Goal: Task Accomplishment & Management: Use online tool/utility

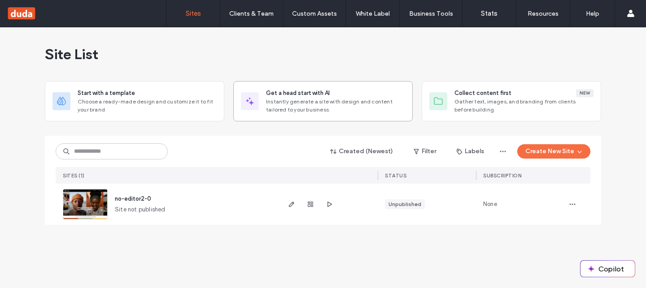
click at [283, 102] on span "Instantly generate a site with design and content tailored to your business." at bounding box center [335, 106] width 139 height 16
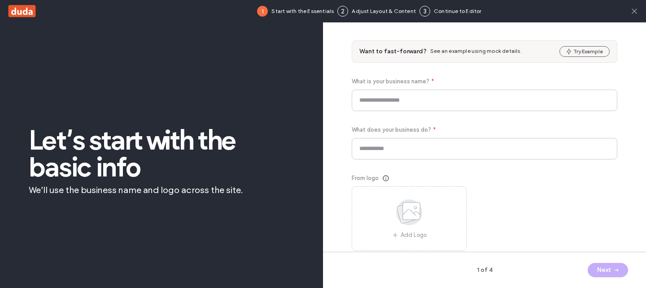
click at [633, 11] on icon at bounding box center [634, 11] width 9 height 9
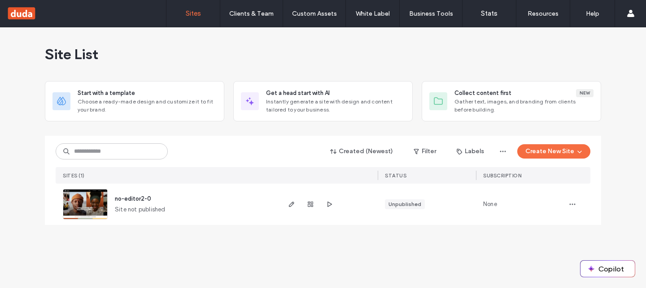
click at [507, 59] on div "Site List" at bounding box center [323, 54] width 556 height 54
click at [529, 138] on div "Created (Newest) Filter Labels Create New Site SITES (1) STATUS SUBSCRIPTION" at bounding box center [323, 160] width 535 height 48
click at [529, 151] on button "Create New Site" at bounding box center [553, 151] width 73 height 14
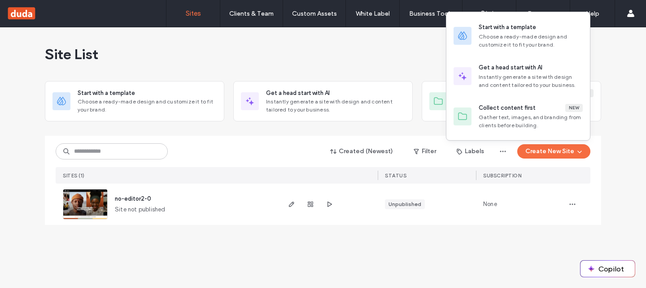
click at [376, 133] on div at bounding box center [323, 132] width 556 height 7
